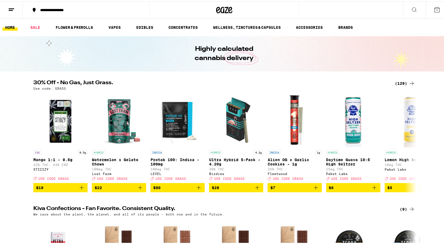
click at [396, 83] on div "(129)" at bounding box center [405, 82] width 20 height 7
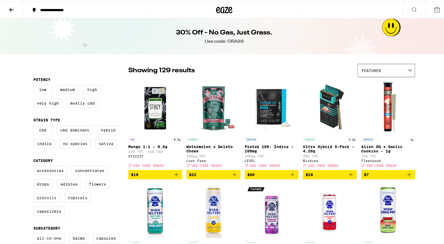
click at [46, 199] on label "Prerolls" at bounding box center [46, 195] width 27 height 9
click at [35, 165] on input "Prerolls" at bounding box center [34, 165] width 0 height 0
checkbox input "true"
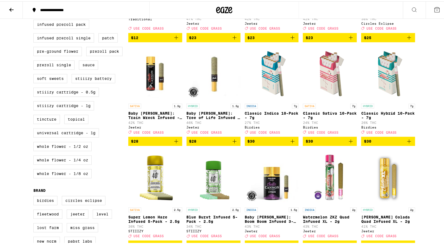
scroll to position [241, 0]
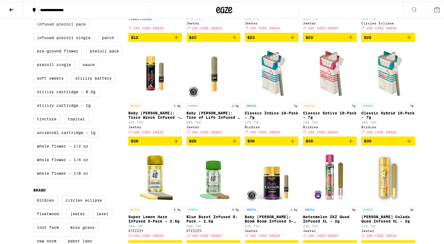
click at [66, 27] on label "Infused Preroll Pack" at bounding box center [61, 22] width 56 height 9
checkbox input "true"
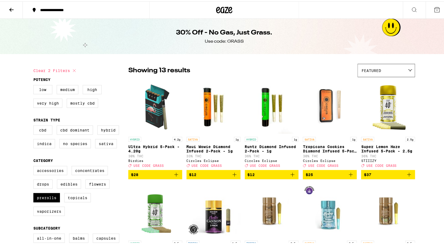
click at [175, 176] on icon "Add to bag" at bounding box center [176, 173] width 7 height 7
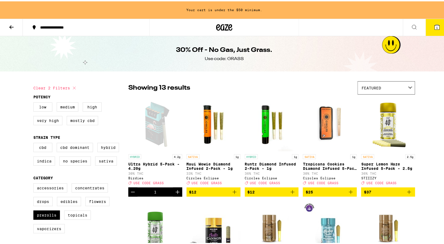
click at [408, 194] on icon "Add to bag" at bounding box center [409, 190] width 7 height 7
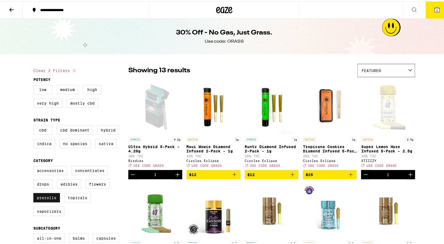
click at [44, 200] on label "Prerolls" at bounding box center [46, 195] width 27 height 9
click at [35, 165] on input "Prerolls" at bounding box center [34, 165] width 0 height 0
checkbox input "false"
click at [101, 186] on label "Flowers" at bounding box center [97, 182] width 24 height 9
click at [35, 165] on input "Flowers" at bounding box center [34, 165] width 0 height 0
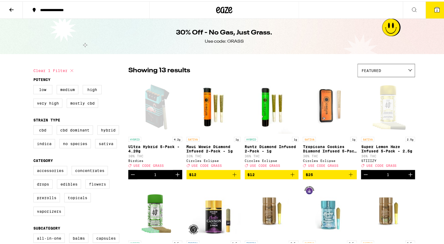
checkbox input "true"
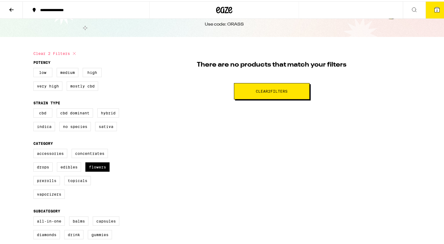
scroll to position [120, 0]
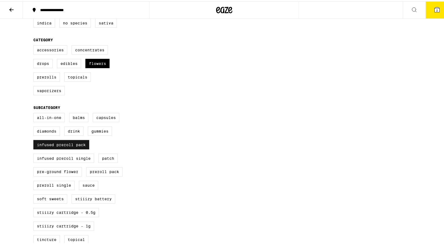
drag, startPoint x: 73, startPoint y: 151, endPoint x: 77, endPoint y: 151, distance: 4.1
click at [73, 148] on label "Infused Preroll Pack" at bounding box center [61, 143] width 56 height 9
click at [35, 113] on input "Infused Preroll Pack" at bounding box center [34, 112] width 0 height 0
checkbox input "false"
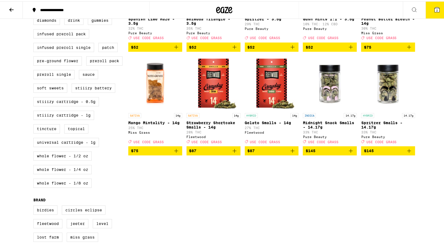
scroll to position [241, 0]
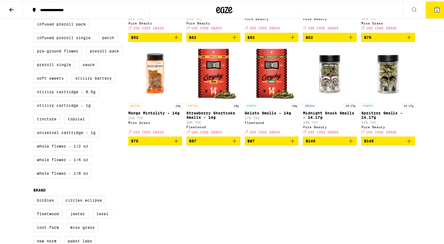
click at [175, 143] on icon "Add to bag" at bounding box center [176, 139] width 7 height 7
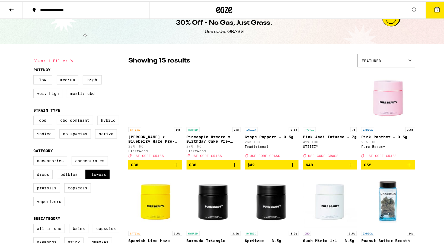
scroll to position [0, 0]
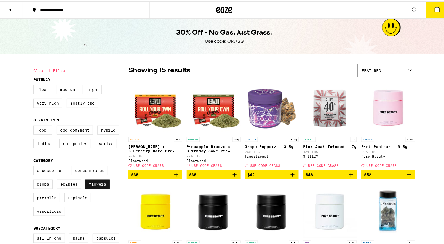
click at [94, 186] on label "Flowers" at bounding box center [97, 182] width 24 height 9
click at [35, 165] on input "Flowers" at bounding box center [34, 165] width 0 height 0
checkbox input "false"
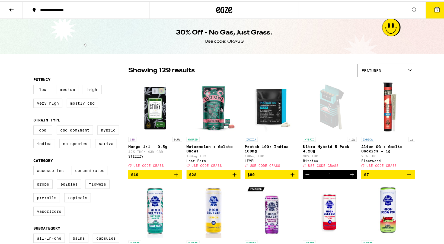
click at [437, 10] on button "3" at bounding box center [437, 8] width 23 height 17
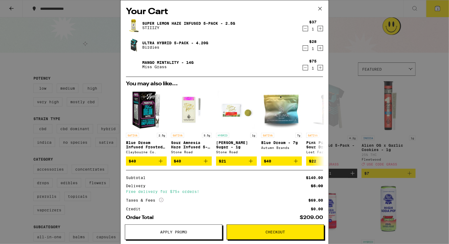
click at [321, 9] on icon at bounding box center [320, 9] width 8 height 8
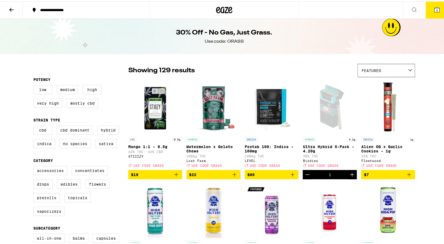
click at [435, 11] on icon at bounding box center [437, 8] width 5 height 5
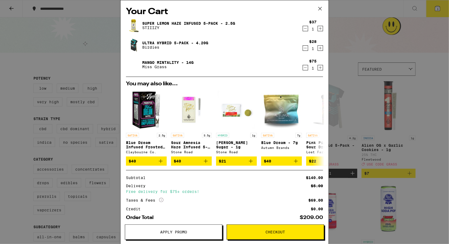
click at [207, 232] on span "Apply Promo" at bounding box center [173, 232] width 97 height 4
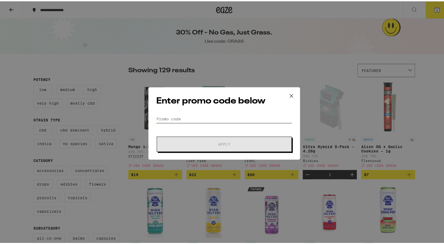
click at [219, 114] on input "Promo Code" at bounding box center [224, 117] width 136 height 8
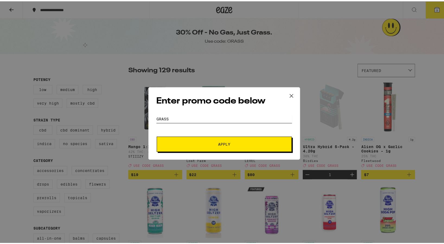
type input "grass"
click at [229, 144] on span "Apply" at bounding box center [224, 143] width 98 height 4
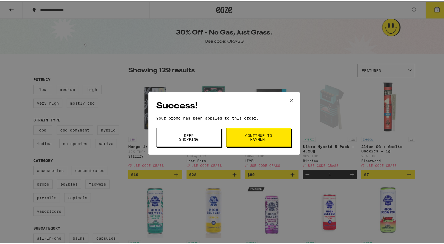
click at [252, 140] on span "Continue to payment" at bounding box center [259, 136] width 28 height 8
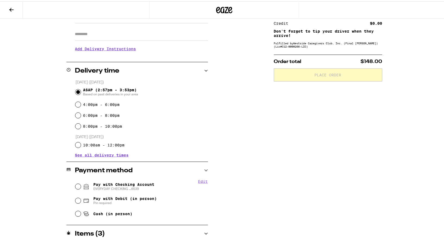
scroll to position [146, 0]
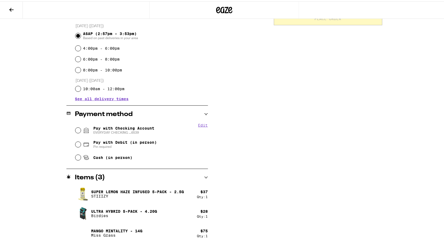
click at [135, 128] on span "Pay with Checking Account EVERYDAY CHECKING ...6539" at bounding box center [123, 128] width 61 height 9
click at [81, 128] on input "Pay with Checking Account EVERYDAY CHECKING ...6539" at bounding box center [77, 128] width 5 height 5
radio input "true"
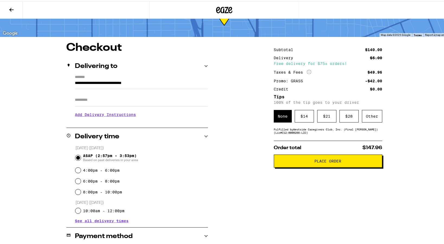
scroll to position [0, 0]
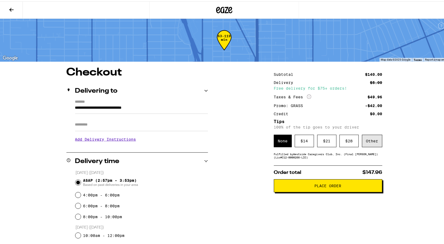
click at [367, 143] on div "Other" at bounding box center [372, 139] width 20 height 12
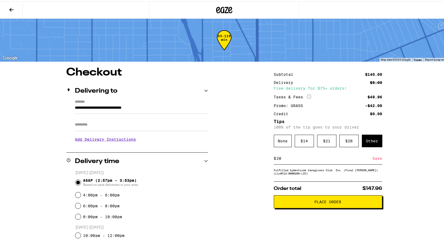
type input "20"
click at [376, 157] on div "Save" at bounding box center [378, 157] width 10 height 12
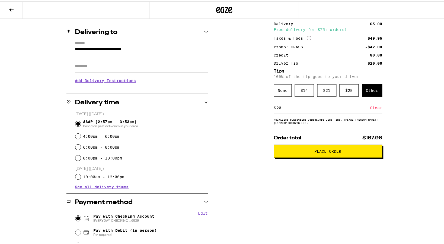
scroll to position [60, 0]
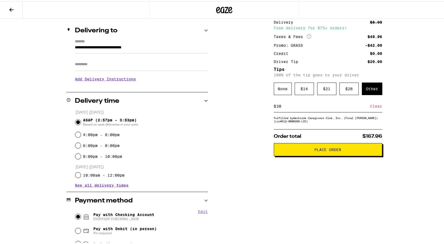
click at [321, 150] on span "Place Order" at bounding box center [328, 148] width 27 height 4
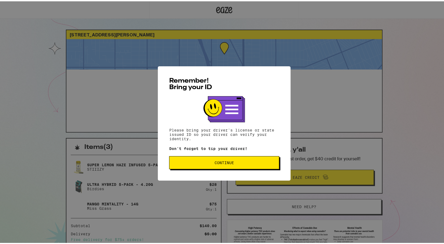
click at [238, 159] on button "Continue" at bounding box center [224, 161] width 110 height 13
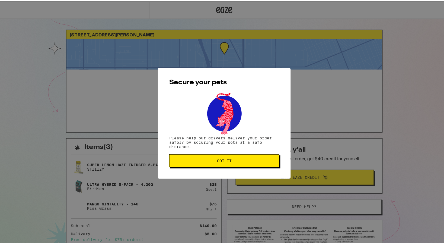
click at [206, 162] on button "Got it" at bounding box center [224, 159] width 110 height 13
